Goal: Navigation & Orientation: Understand site structure

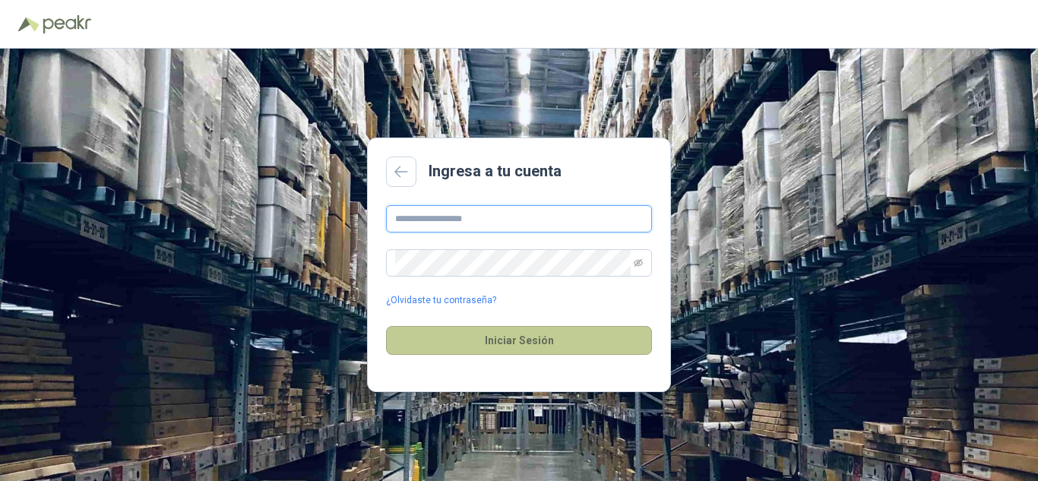
type input "**********"
click at [498, 338] on button "Iniciar Sesión" at bounding box center [519, 340] width 266 height 29
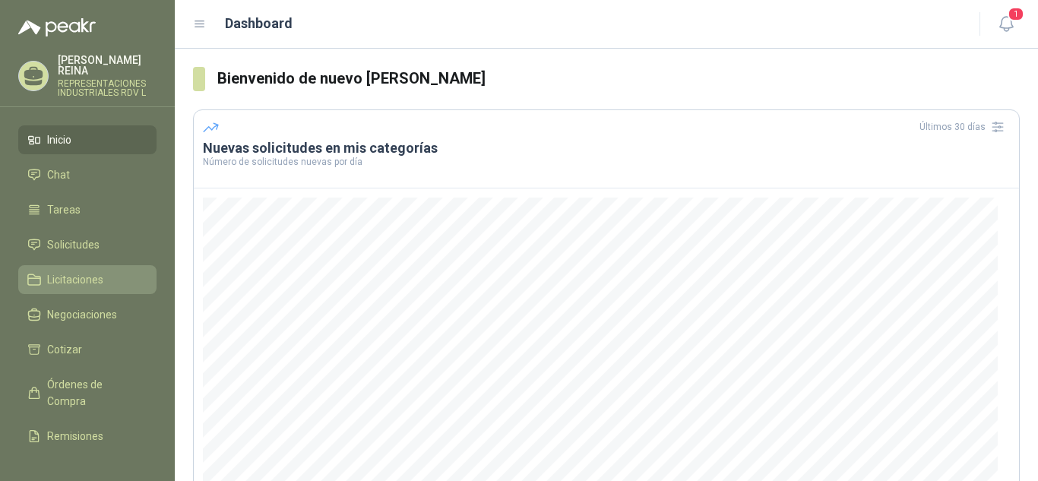
click at [84, 265] on link "Licitaciones" at bounding box center [87, 279] width 138 height 29
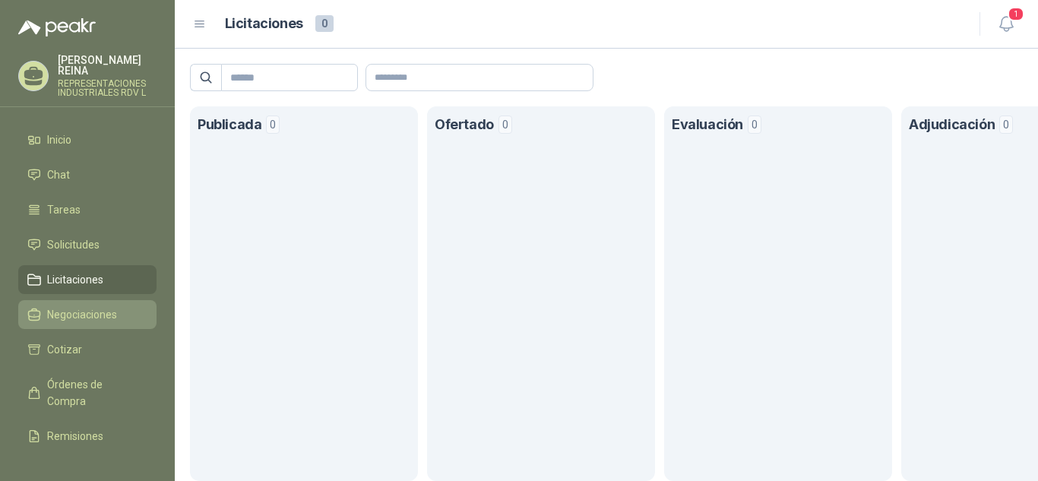
click at [86, 306] on span "Negociaciones" at bounding box center [82, 314] width 70 height 17
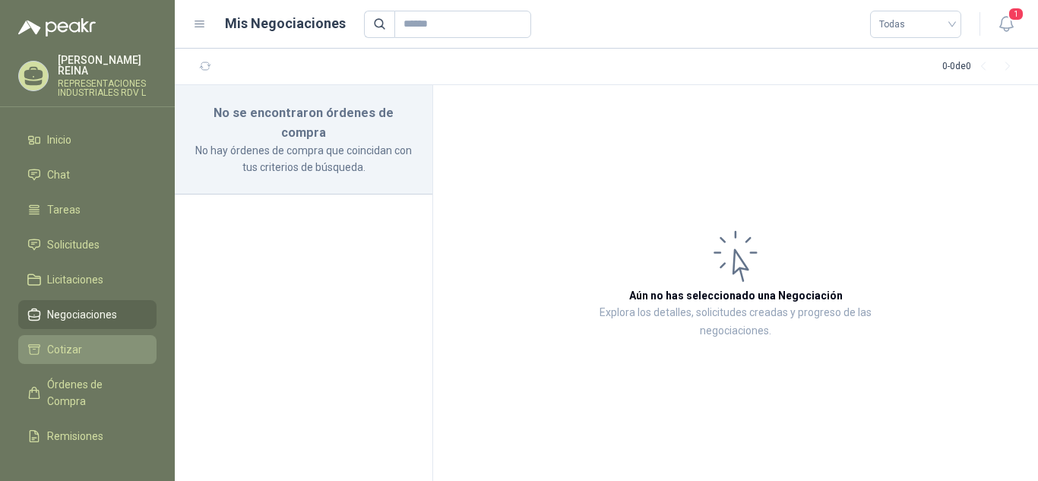
click at [61, 341] on span "Cotizar" at bounding box center [64, 349] width 35 height 17
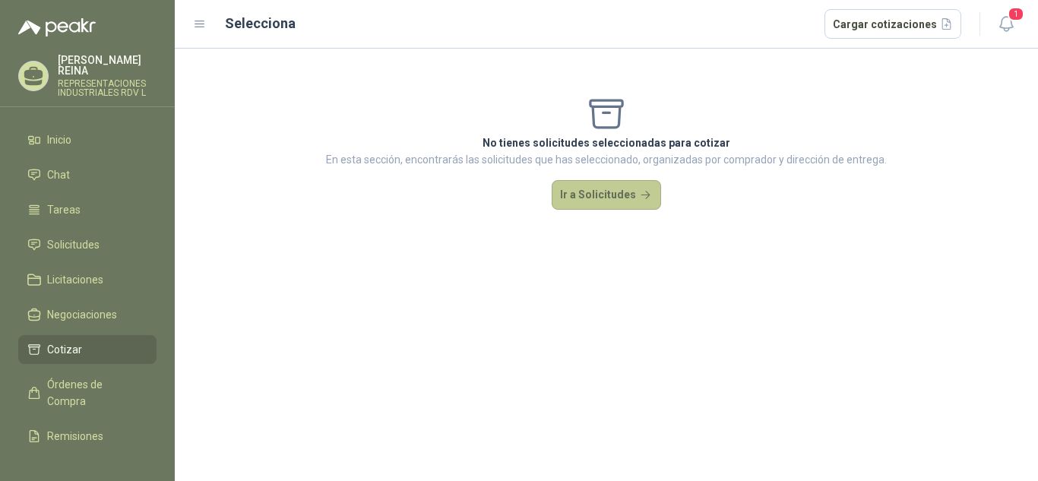
click at [616, 190] on button "Ir a Solicitudes" at bounding box center [606, 195] width 109 height 30
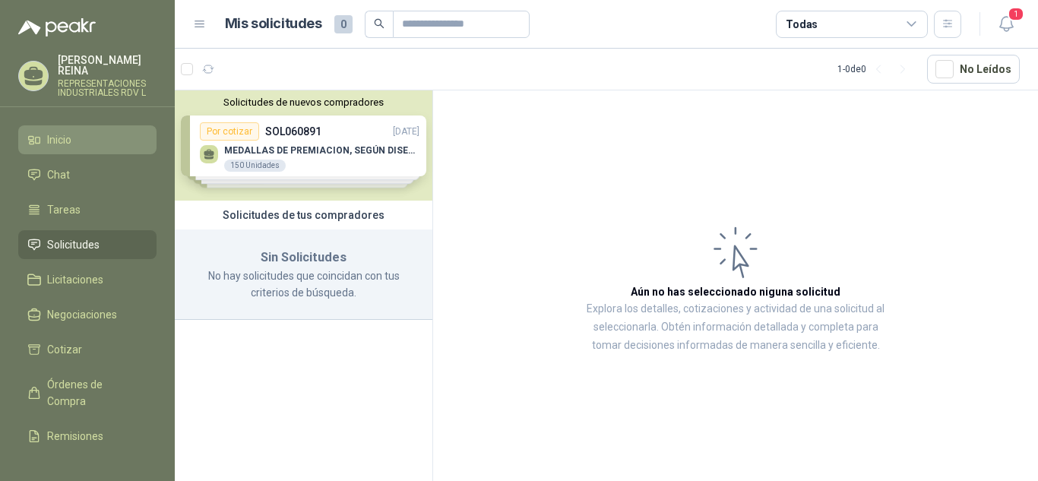
click at [62, 131] on span "Inicio" at bounding box center [59, 139] width 24 height 17
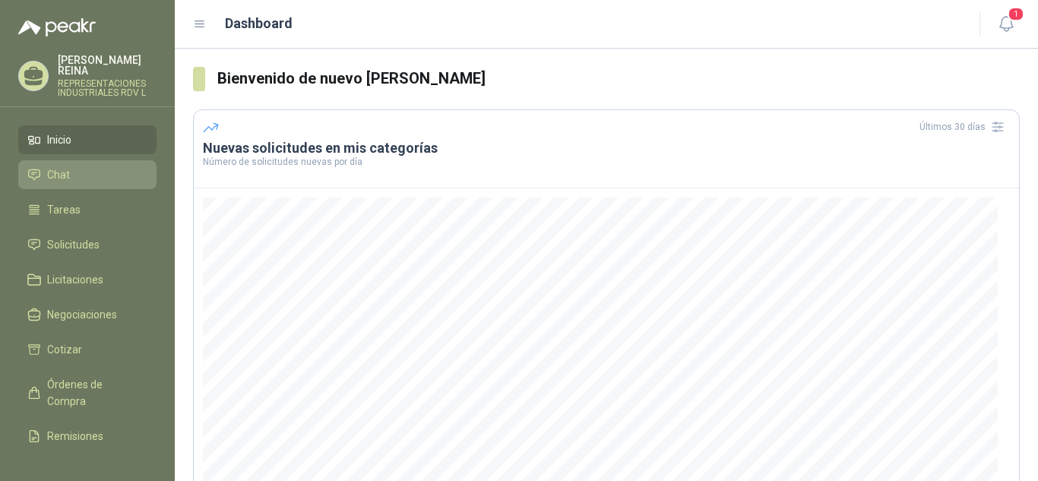
click at [66, 166] on span "Chat" at bounding box center [58, 174] width 23 height 17
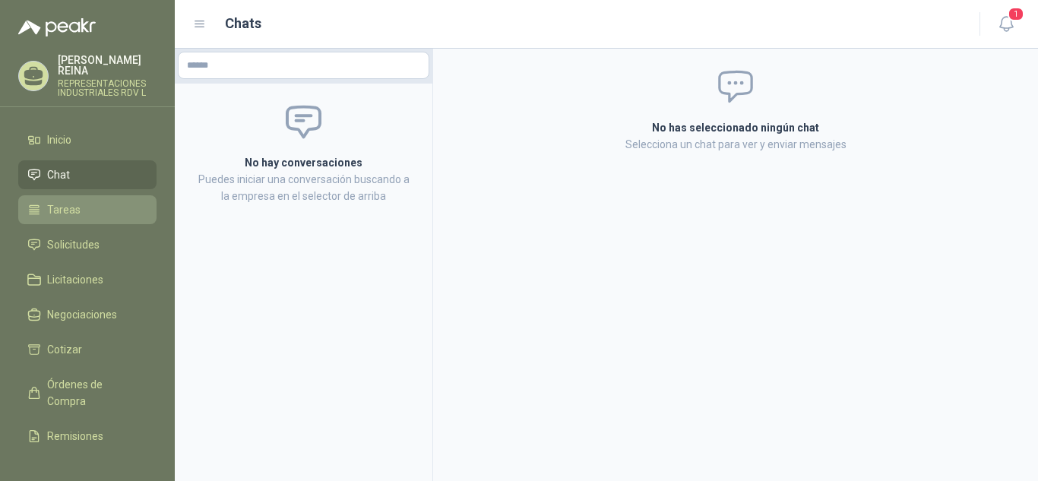
click at [64, 201] on span "Tareas" at bounding box center [63, 209] width 33 height 17
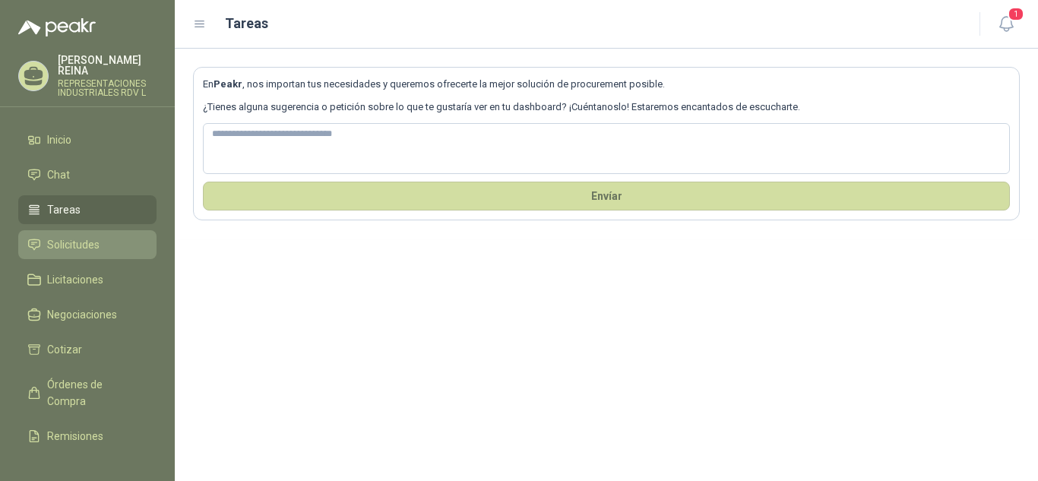
click at [71, 236] on span "Solicitudes" at bounding box center [73, 244] width 52 height 17
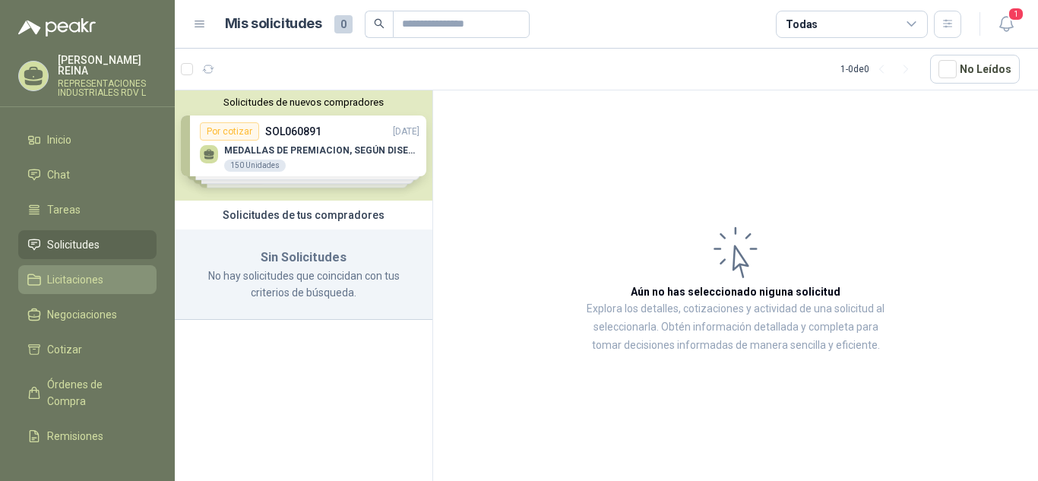
click at [78, 271] on span "Licitaciones" at bounding box center [75, 279] width 56 height 17
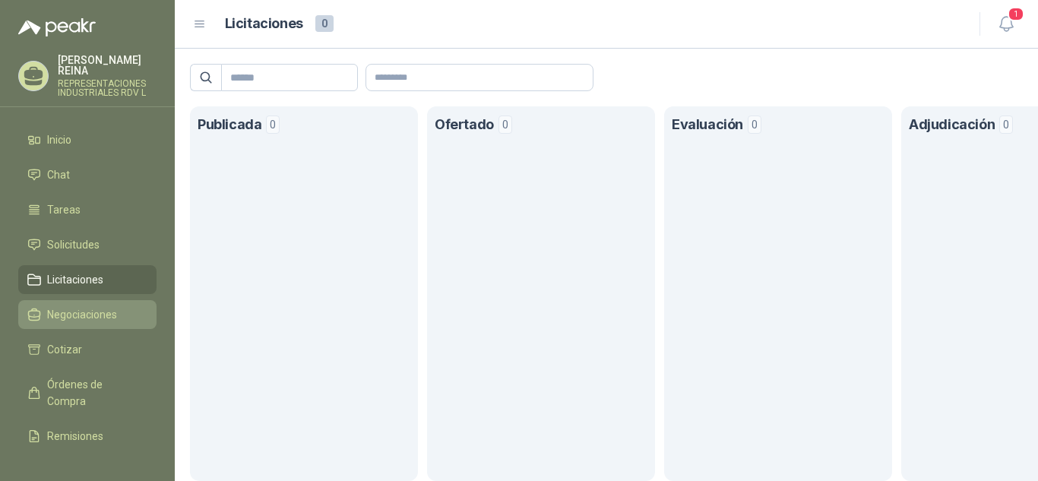
click at [82, 306] on span "Negociaciones" at bounding box center [82, 314] width 70 height 17
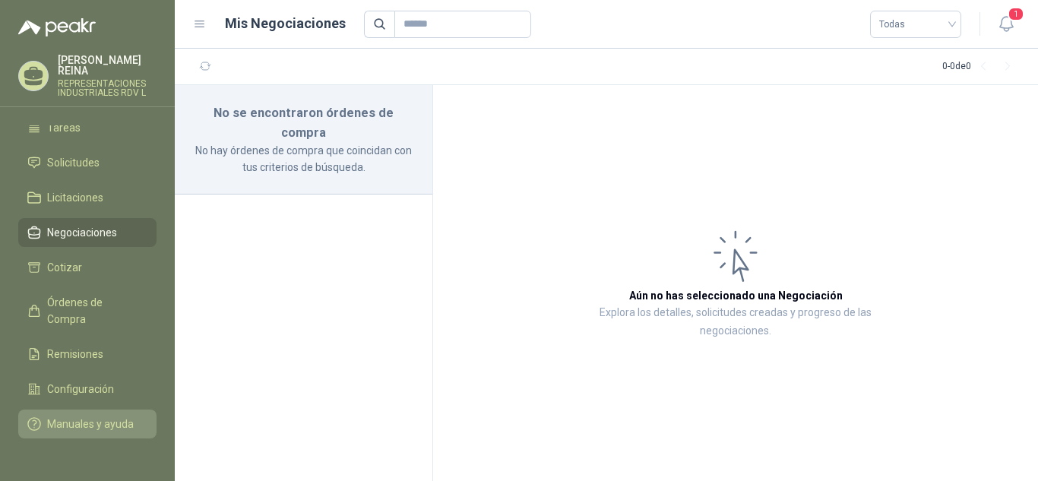
scroll to position [88, 0]
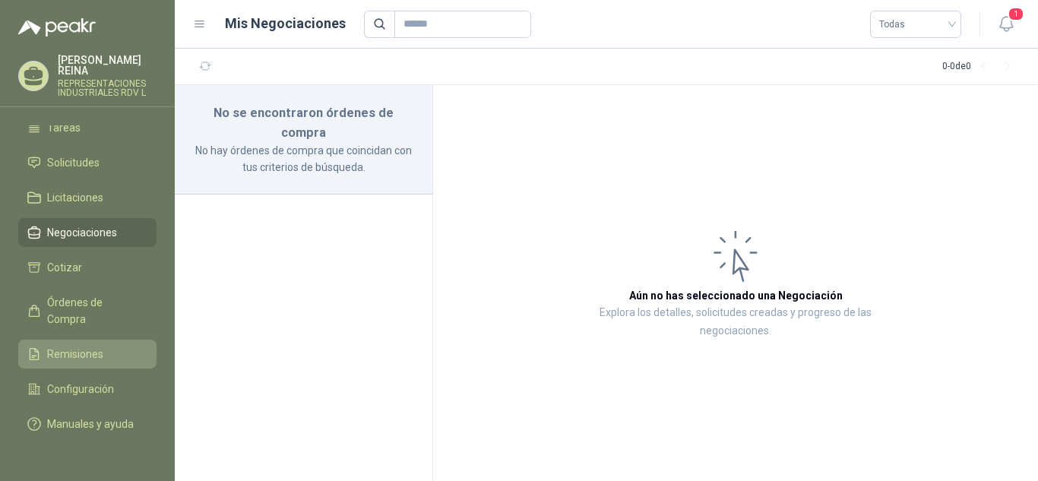
click at [84, 346] on span "Remisiones" at bounding box center [75, 354] width 56 height 17
